Goal: Transaction & Acquisition: Purchase product/service

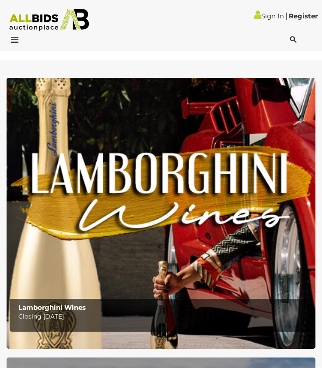
click at [19, 36] on div at bounding box center [28, 40] width 53 height 11
click at [14, 39] on icon at bounding box center [13, 39] width 12 height 9
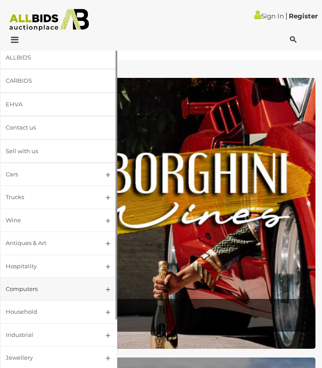
click at [50, 288] on div "Computers" at bounding box center [48, 289] width 85 height 10
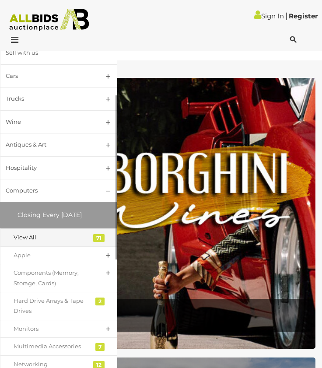
click at [58, 235] on div "View All" at bounding box center [52, 238] width 77 height 10
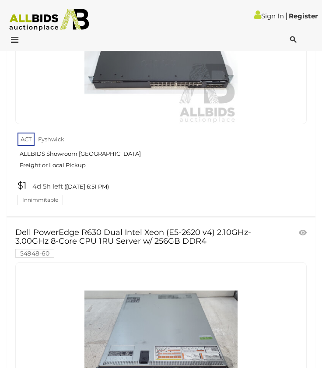
scroll to position [2032, 0]
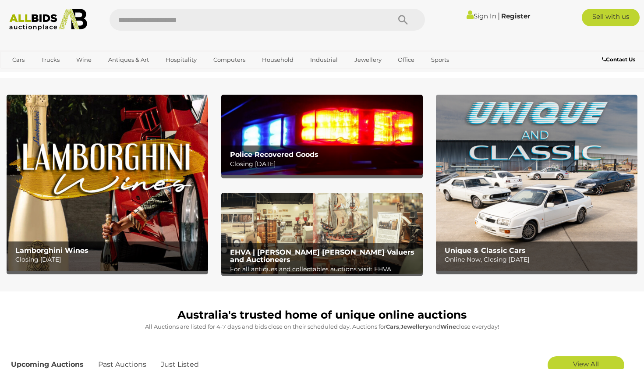
click at [292, 129] on img at bounding box center [322, 135] width 202 height 81
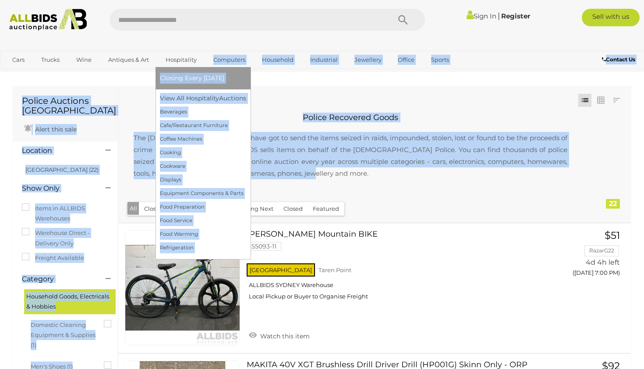
drag, startPoint x: 302, startPoint y: 173, endPoint x: 162, endPoint y: 66, distance: 176.5
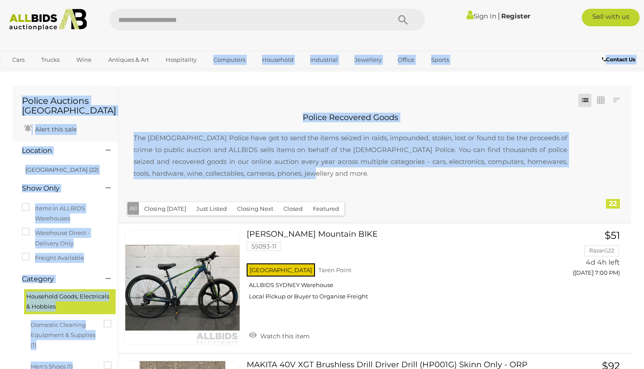
click at [258, 91] on div "Closing First Closing Last Lowest Bid Highest Bid Item Name A-Z Item Name Z-A A…" at bounding box center [374, 154] width 513 height 136
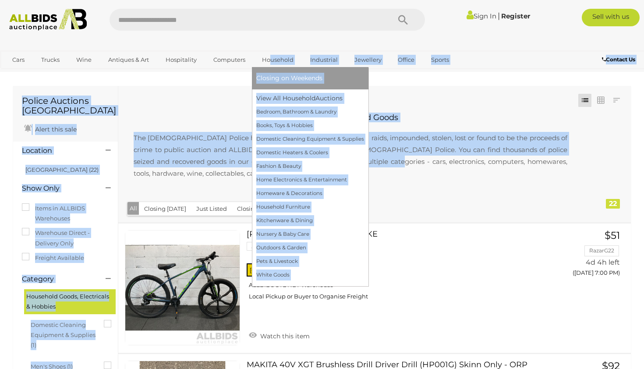
drag, startPoint x: 377, startPoint y: 163, endPoint x: 269, endPoint y: 64, distance: 146.0
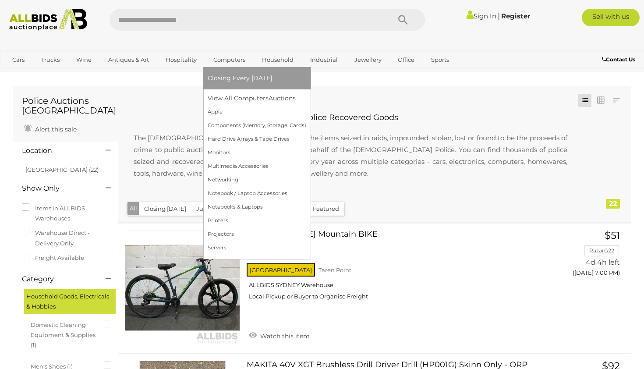
click at [213, 88] on li "Closing Every [DATE]" at bounding box center [256, 78] width 107 height 22
click at [224, 103] on link "View All Computers Auctions" at bounding box center [257, 99] width 99 height 14
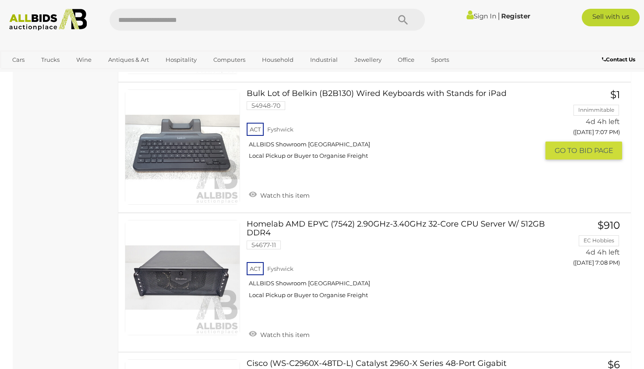
scroll to position [1779, 0]
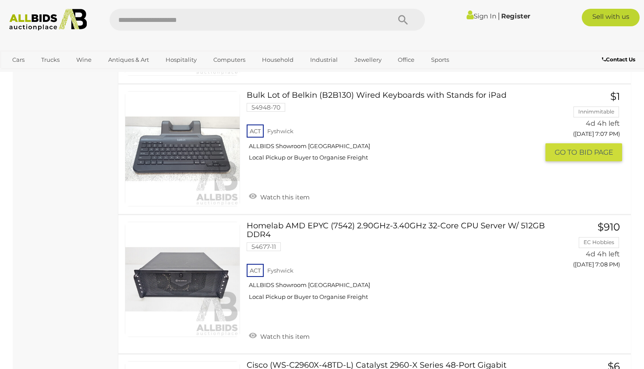
click at [287, 91] on link "Bulk Lot of Belkin (B2B130) Wired Keyboards with Stands for iPad 54948-70 ACT F…" at bounding box center [396, 129] width 286 height 77
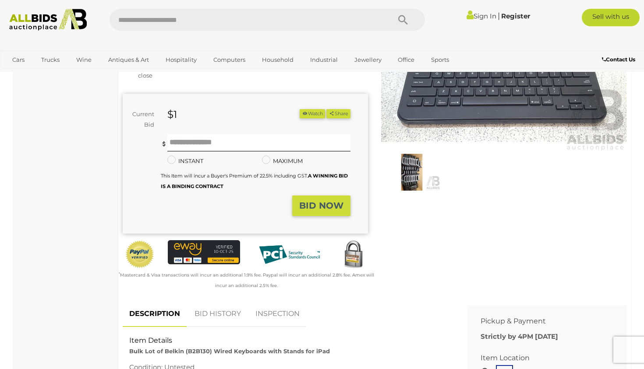
scroll to position [114, 0]
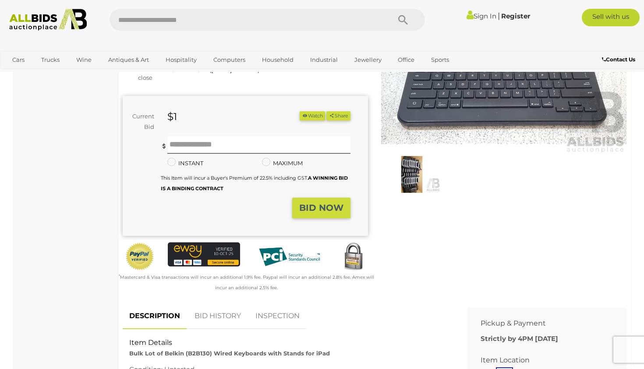
click at [409, 174] on img at bounding box center [411, 174] width 57 height 37
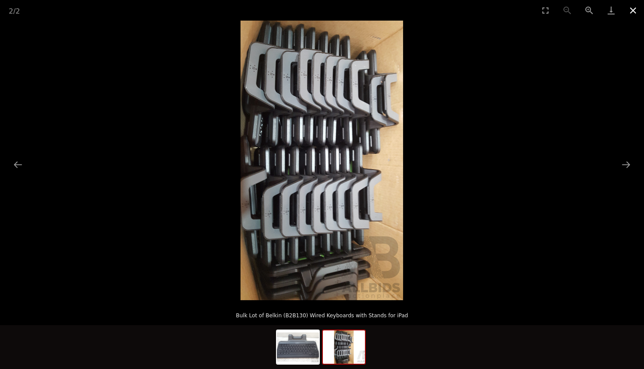
click at [632, 14] on button "Close gallery" at bounding box center [633, 10] width 22 height 21
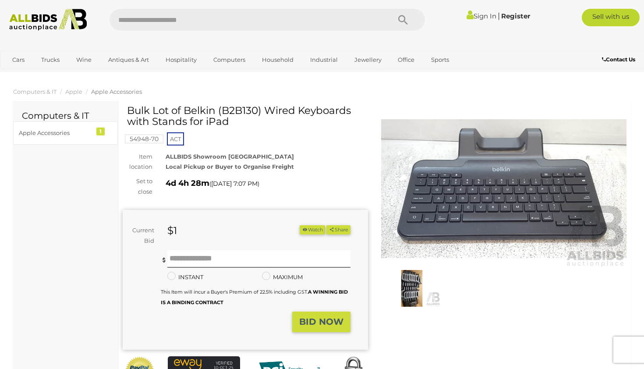
drag, startPoint x: 130, startPoint y: 107, endPoint x: 354, endPoint y: 108, distance: 223.4
click at [354, 108] on h1 "Bulk Lot of Belkin (B2B130) Wired Keyboards with Stands for iPad" at bounding box center [246, 116] width 239 height 22
copy h1 "Bulk Lot of Belkin (B2B130) Wired Keyboards"
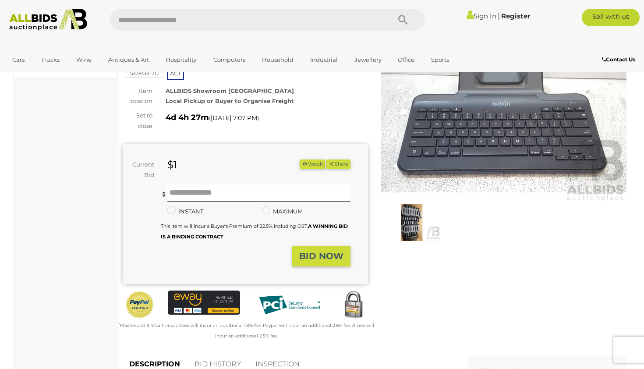
scroll to position [184, 0]
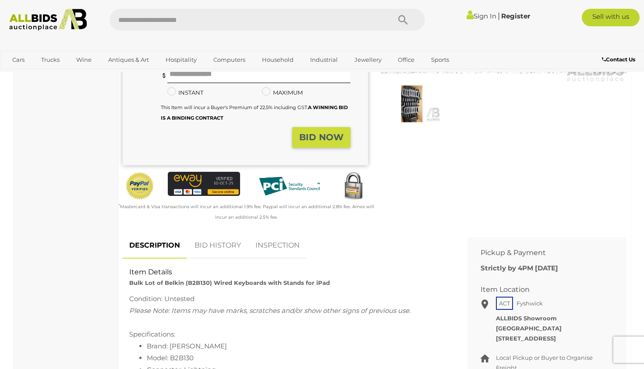
click at [417, 108] on img at bounding box center [411, 103] width 57 height 37
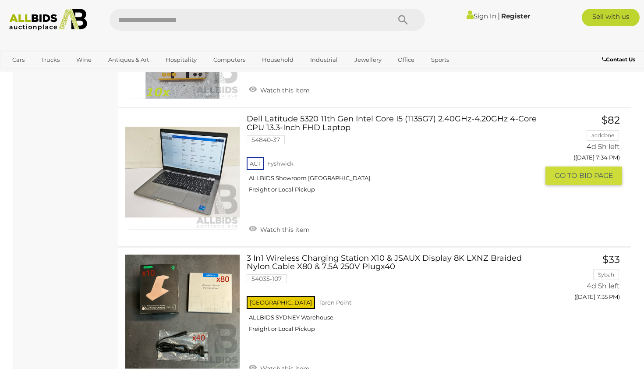
scroll to position [3524, 0]
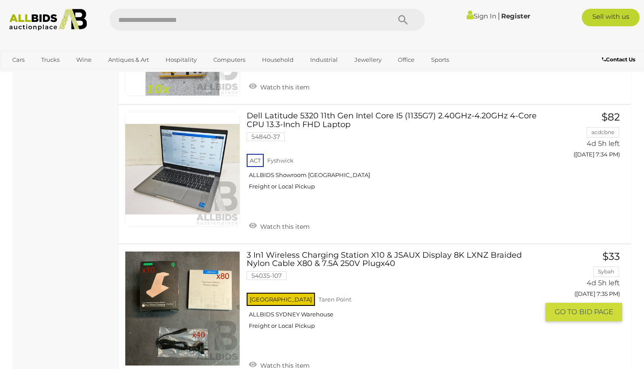
click at [305, 251] on link "3 In1 Wireless Charging Station X10 & JSAUX Display 8K LXNZ Braided Nylon Cable…" at bounding box center [396, 293] width 286 height 85
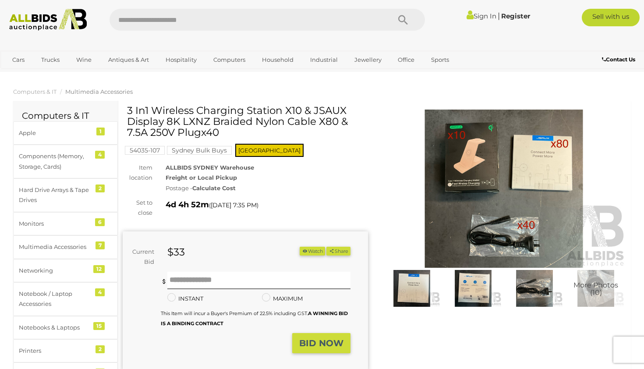
click at [471, 212] on img at bounding box center [503, 189] width 245 height 158
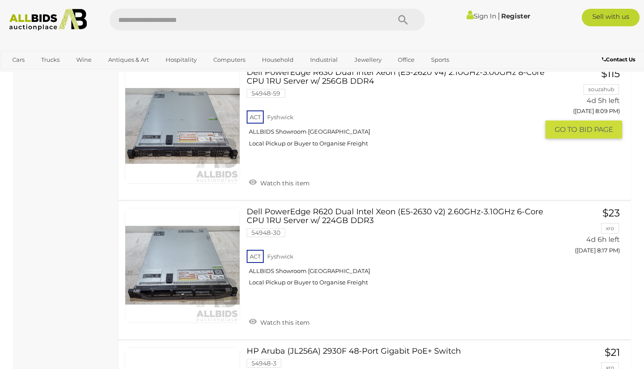
scroll to position [5351, 0]
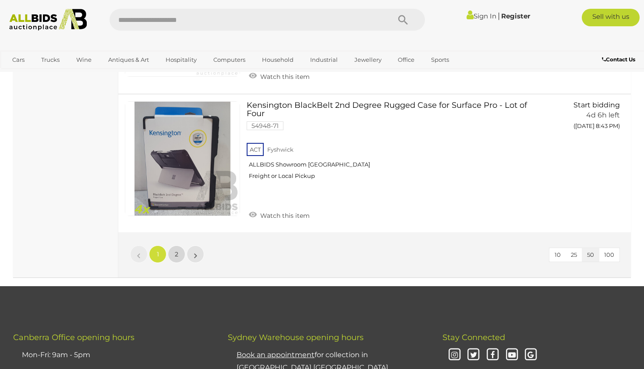
click at [173, 245] on link "2" at bounding box center [177, 254] width 18 height 18
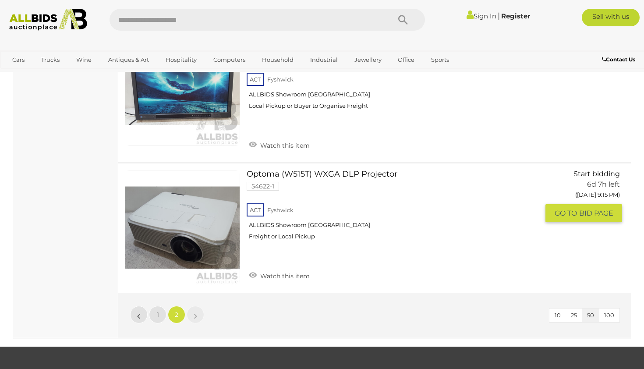
scroll to position [2806, 0]
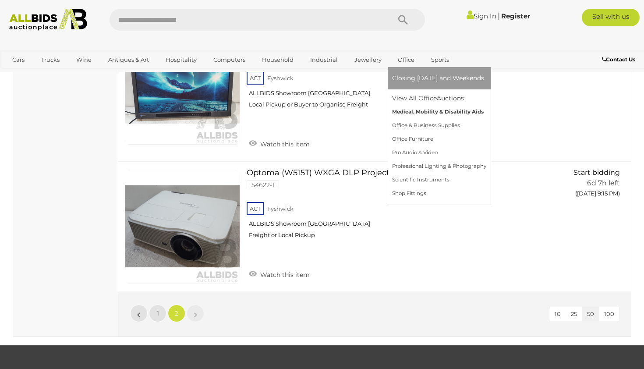
click at [414, 105] on link "Medical, Mobility & Disability Aids" at bounding box center [439, 112] width 94 height 14
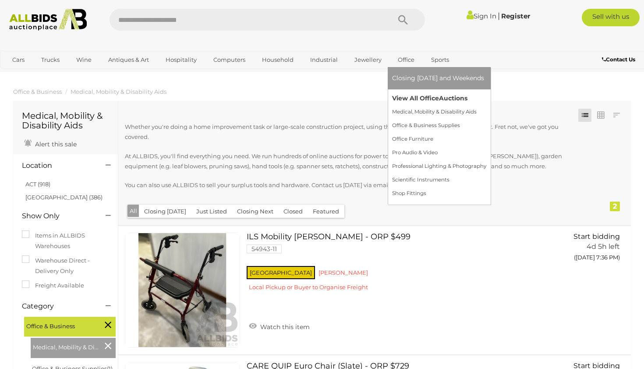
click at [409, 98] on link "View All Office Auctions" at bounding box center [439, 99] width 94 height 14
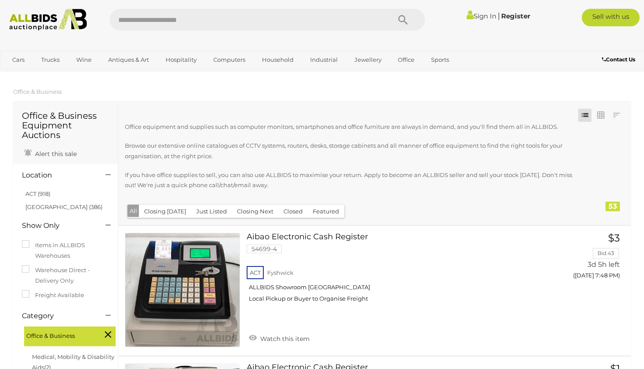
scroll to position [532, 0]
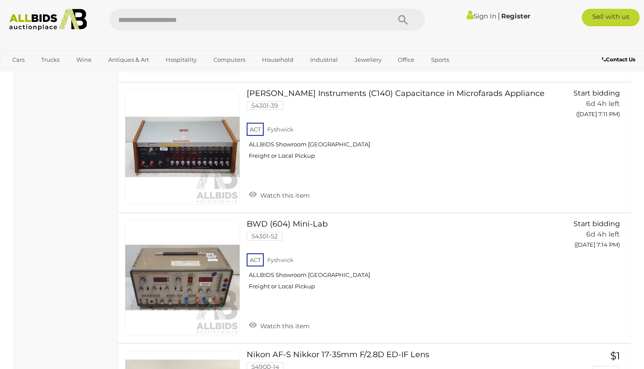
scroll to position [1858, 0]
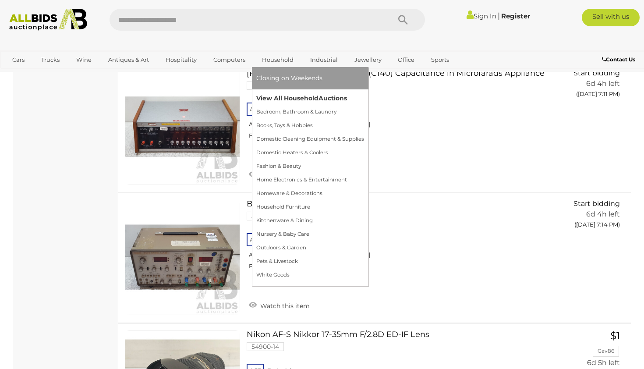
click at [290, 95] on link "View All Household Auctions" at bounding box center [310, 99] width 108 height 14
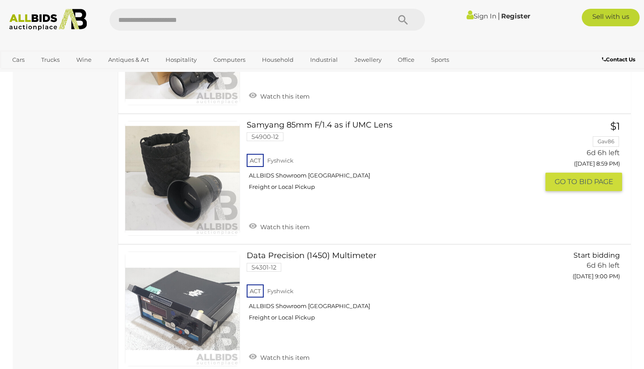
scroll to position [6247, 0]
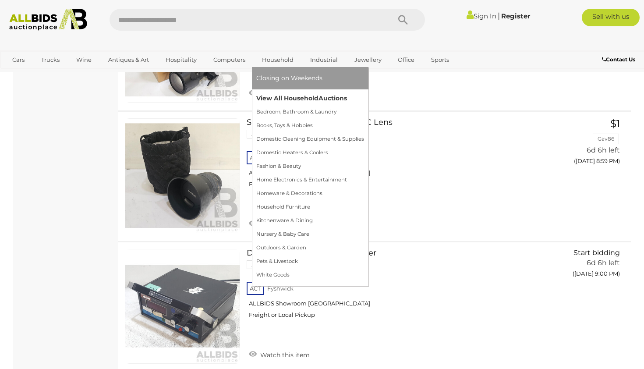
click at [289, 94] on link "View All Household Auctions" at bounding box center [310, 99] width 108 height 14
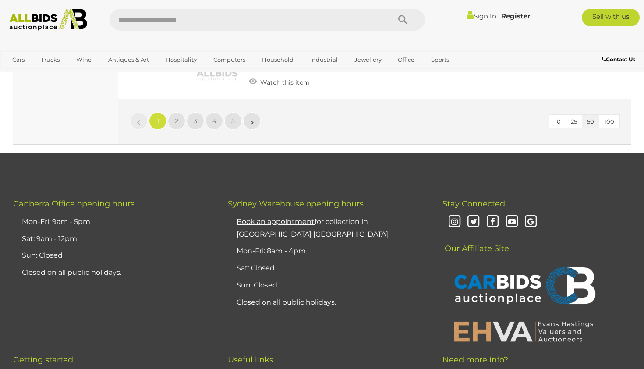
scroll to position [6704, 0]
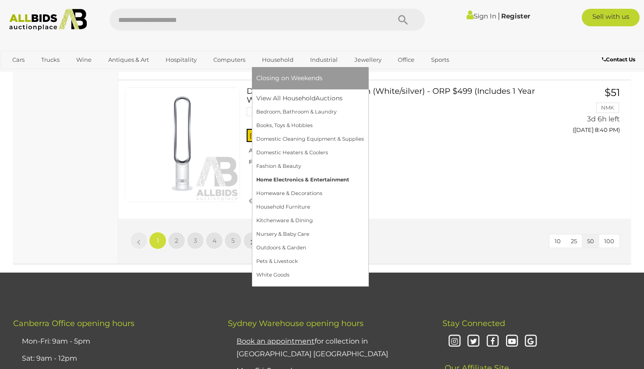
click at [303, 180] on link "Home Electronics & Entertainment" at bounding box center [310, 180] width 108 height 14
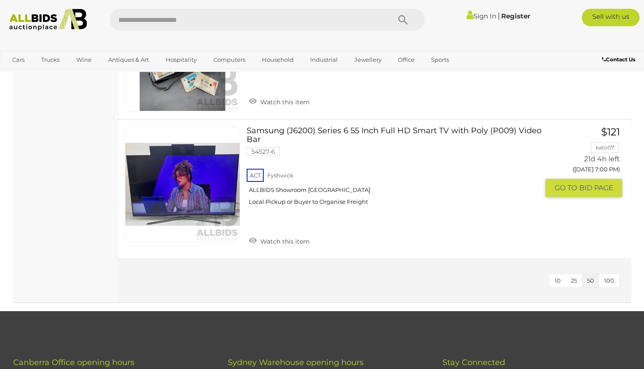
scroll to position [3747, 0]
